Goal: Task Accomplishment & Management: Manage account settings

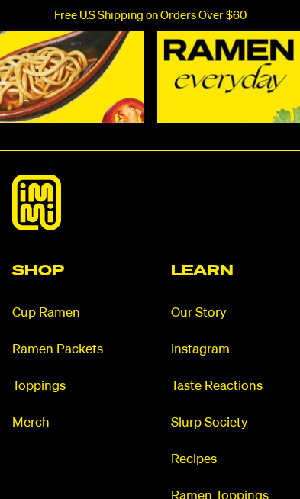
scroll to position [7004, 0]
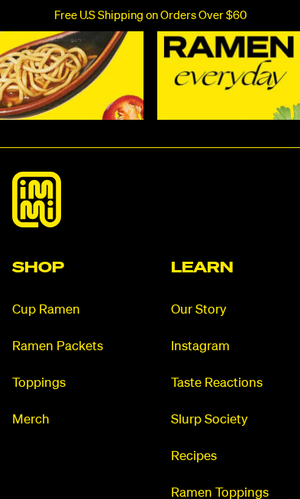
click at [40, 356] on link "Ramen Packets" at bounding box center [71, 347] width 118 height 18
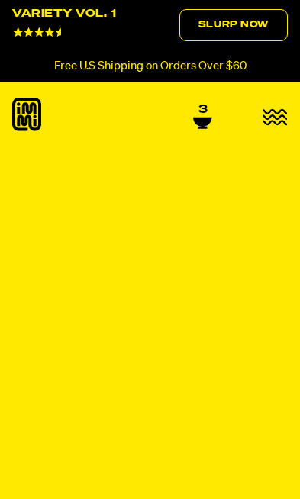
select select "Every 30 Days"
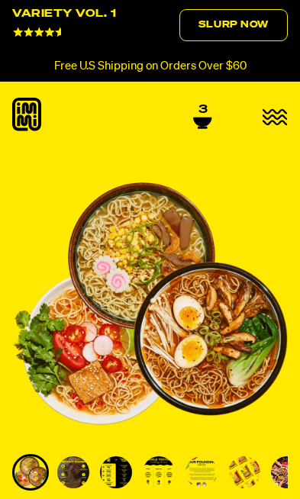
click at [196, 118] on icon at bounding box center [202, 122] width 18 height 9
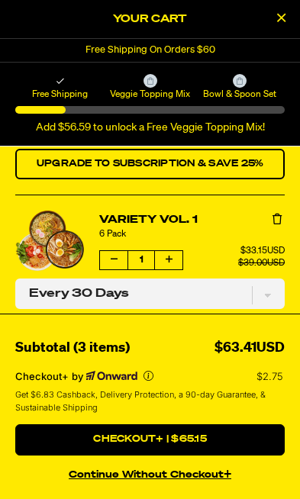
scroll to position [95, 0]
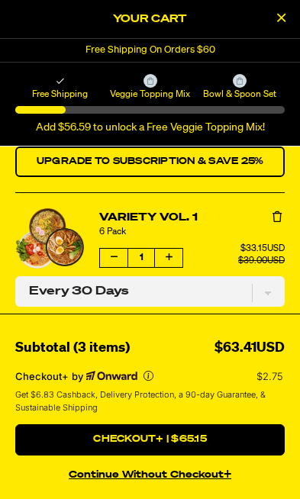
click at [272, 217] on icon "Remove Variety Vol. 1" at bounding box center [276, 216] width 9 height 11
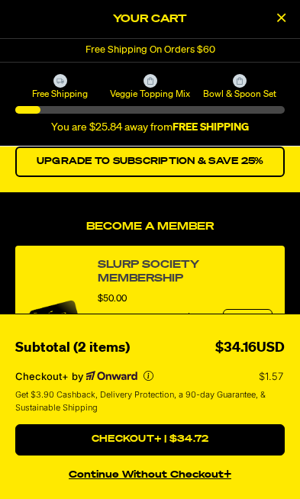
click at [150, 442] on button "Checkout+ | $34.72" at bounding box center [149, 439] width 269 height 31
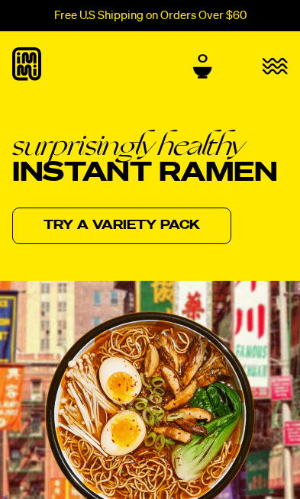
click at [270, 75] on icon "button" at bounding box center [274, 66] width 25 height 18
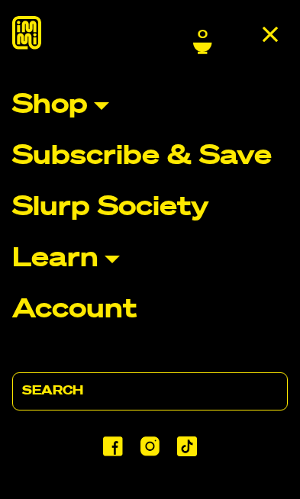
click at [46, 317] on p "Account" at bounding box center [74, 310] width 124 height 27
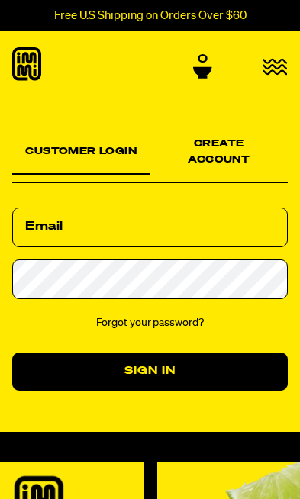
click at [221, 136] on div "Create Account" at bounding box center [219, 154] width 138 height 59
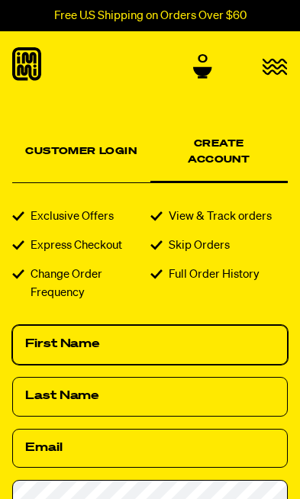
click at [41, 327] on input "First Name" at bounding box center [149, 345] width 275 height 40
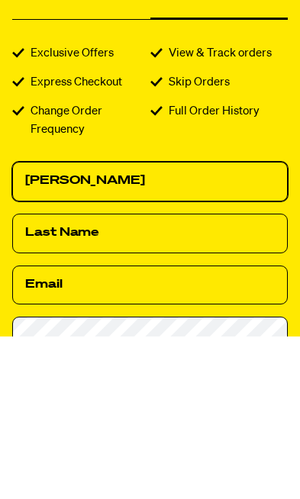
type input "[PERSON_NAME]"
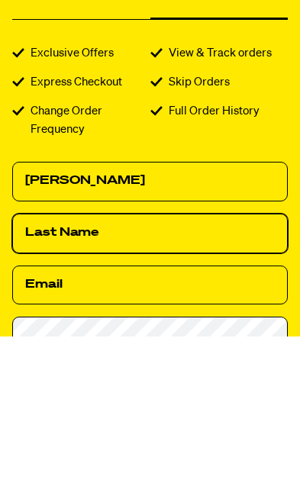
click at [37, 377] on input "Last Name" at bounding box center [149, 397] width 275 height 40
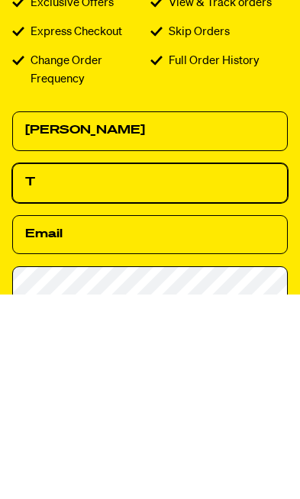
scroll to position [43, 0]
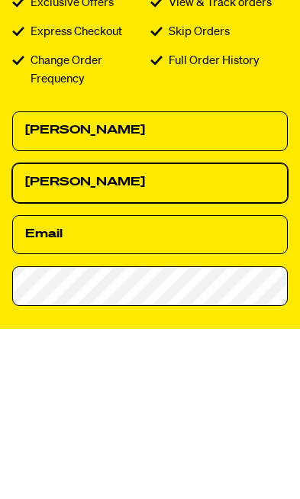
type input "Torres"
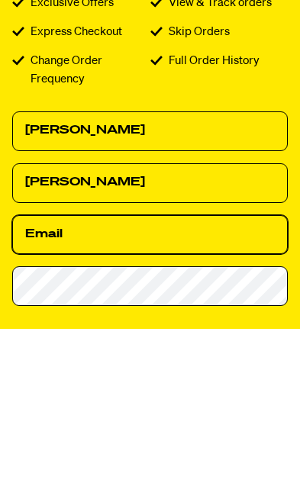
click at [35, 385] on input "Email" at bounding box center [149, 405] width 275 height 40
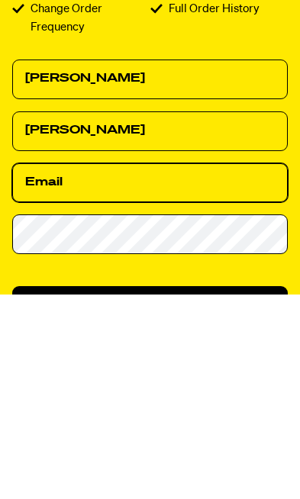
type input "nyrican4t@yahoo.com"
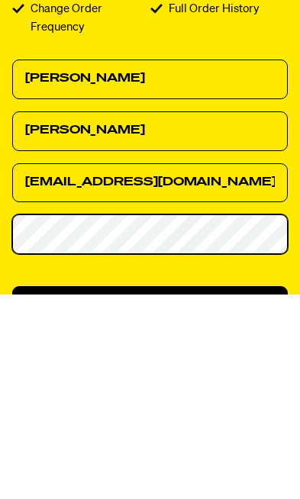
scroll to position [73, 0]
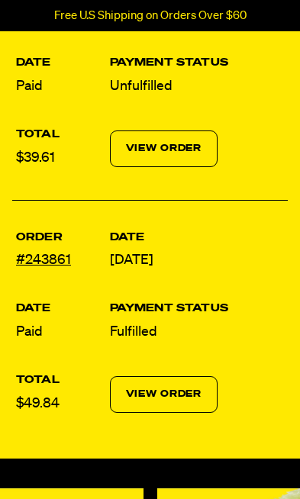
scroll to position [309, 0]
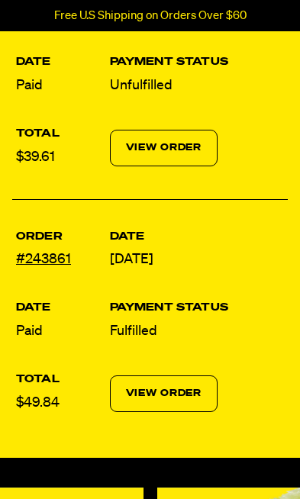
click at [39, 253] on link "#243861" at bounding box center [43, 260] width 55 height 14
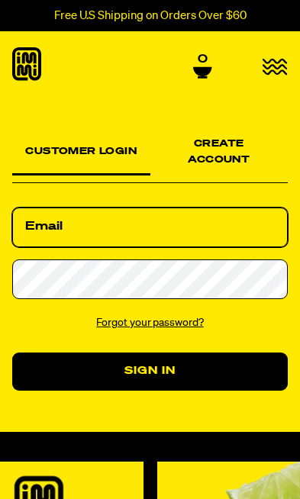
click at [41, 213] on input "Email" at bounding box center [149, 228] width 275 height 40
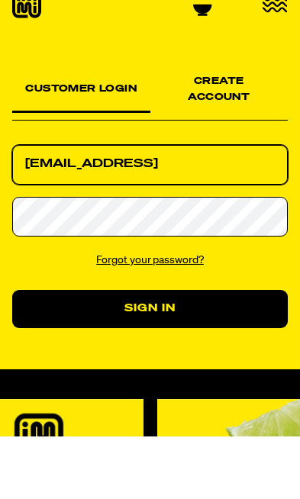
type input "[EMAIL_ADDRESS]"
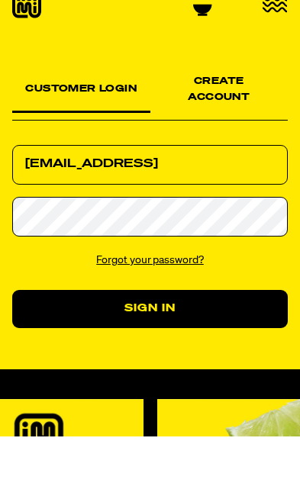
click at [95, 353] on button "Sign In" at bounding box center [149, 372] width 275 height 38
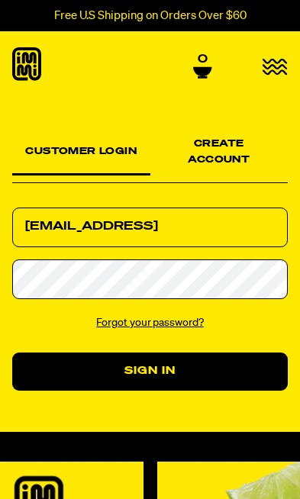
click at [218, 146] on div "Create Account" at bounding box center [219, 154] width 138 height 59
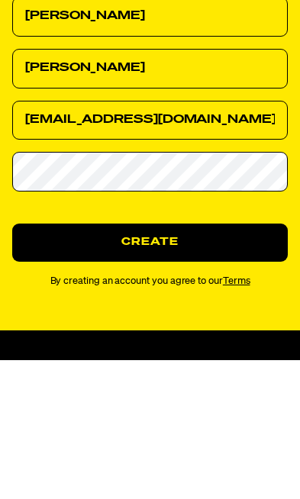
scroll to position [329, 0]
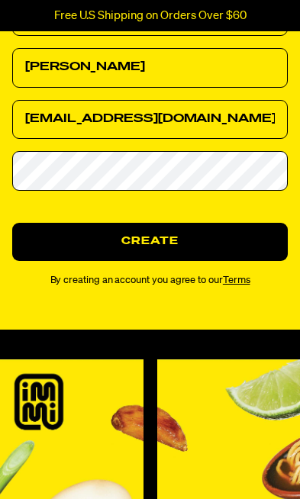
click at [75, 228] on button "Create" at bounding box center [149, 242] width 275 height 38
